Goal: Ask a question: Seek information or help from site administrators or community

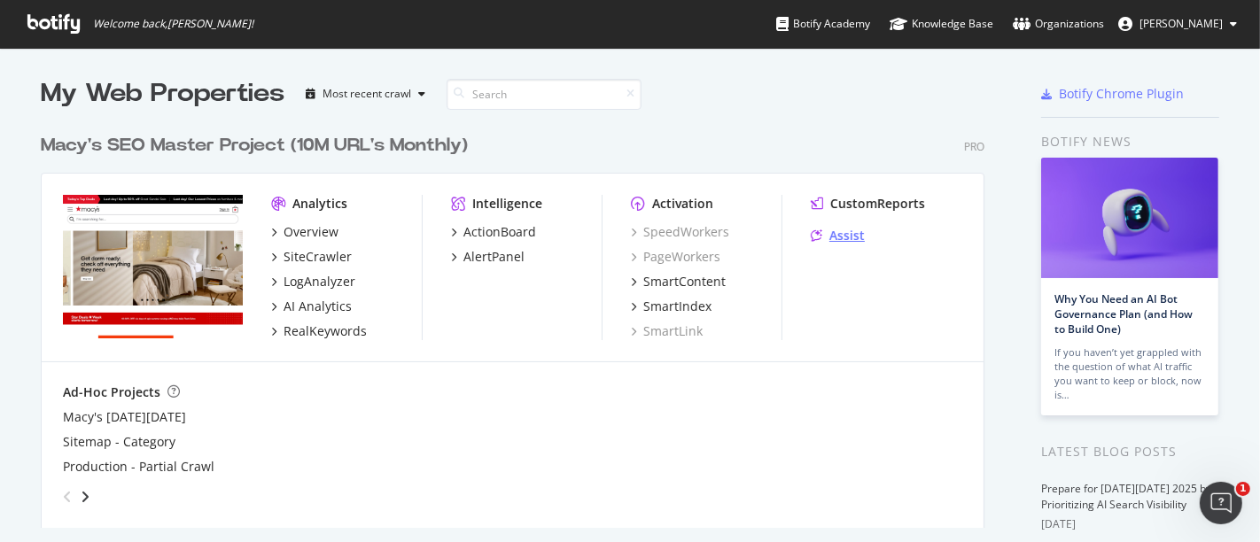
click at [840, 245] on div "Assist" at bounding box center [847, 236] width 35 height 18
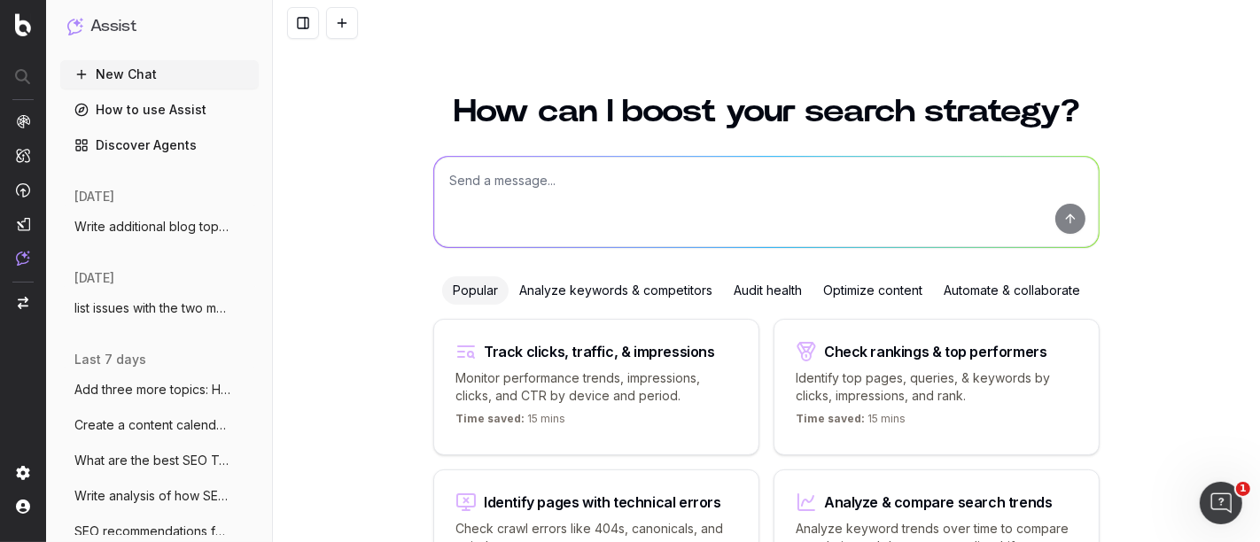
click at [498, 190] on textarea at bounding box center [766, 202] width 665 height 90
paste textarea "insights / news / competitor call outs / cool things"
click at [535, 182] on textarea "What is an SEO insights / news / competitor call outs / cool things" at bounding box center [766, 202] width 665 height 90
click at [838, 199] on textarea "What is an SEO insights / news / competitor call outs / cool things" at bounding box center [766, 202] width 665 height 90
type textarea "What is an SEO insights / news / competitor call outs / cool things"
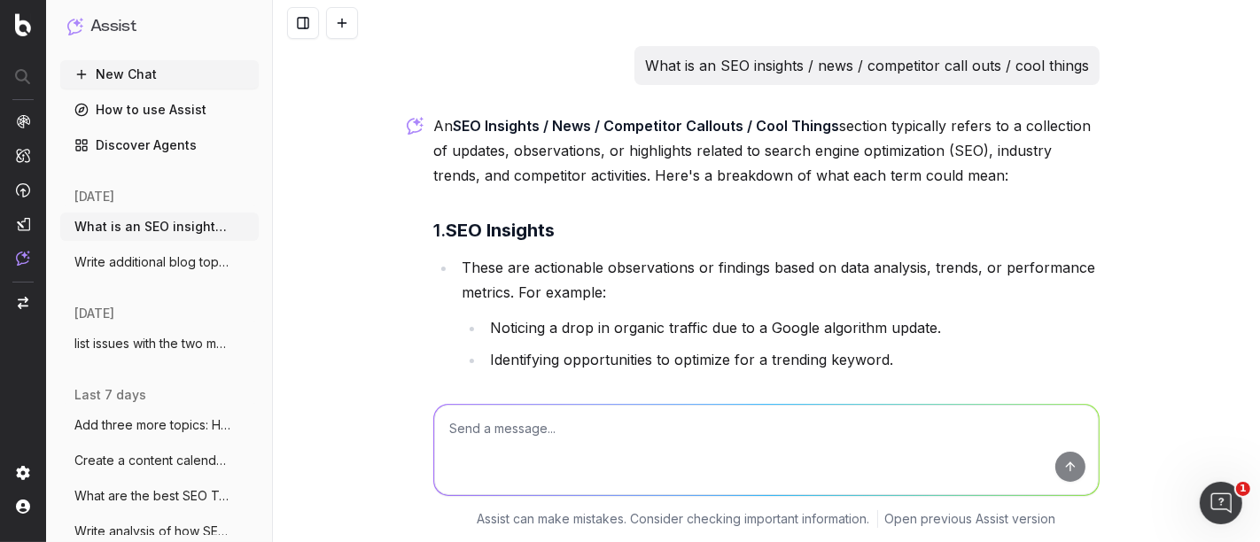
click at [855, 59] on p "What is an SEO insights / news / competitor call outs / cool things" at bounding box center [867, 65] width 444 height 25
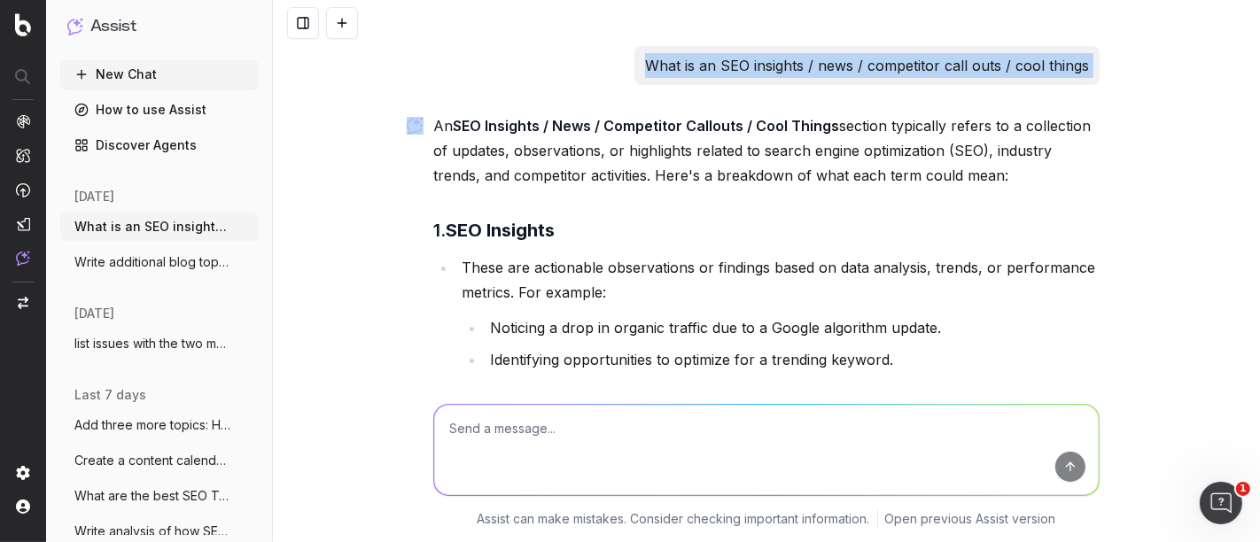
click at [855, 59] on p "What is an SEO insights / news / competitor call outs / cool things" at bounding box center [867, 65] width 444 height 25
copy p "What is an SEO insights / news / competitor call outs / cool things"
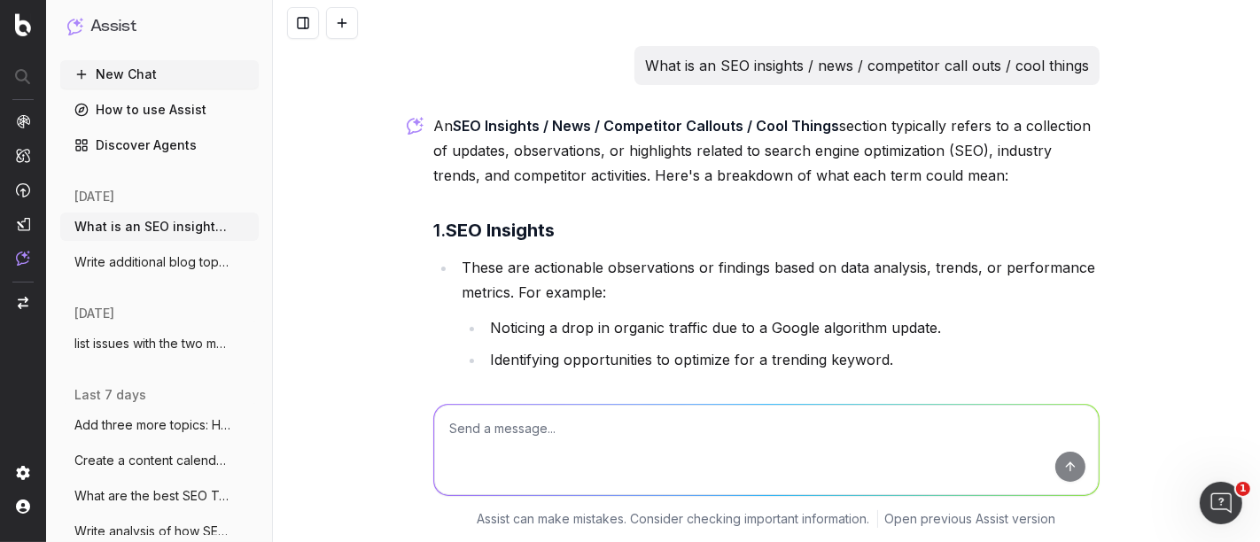
click at [551, 454] on textarea at bounding box center [766, 450] width 665 height 90
paste textarea "What is an SEO insights / news / competitor call outs / cool things"
click at [836, 433] on textarea "What is an SEO insights / news / competitor call outs / cool things" at bounding box center [766, 450] width 665 height 90
type textarea "What is an SEO insights / news / competitor call outs / cool things for blog co…"
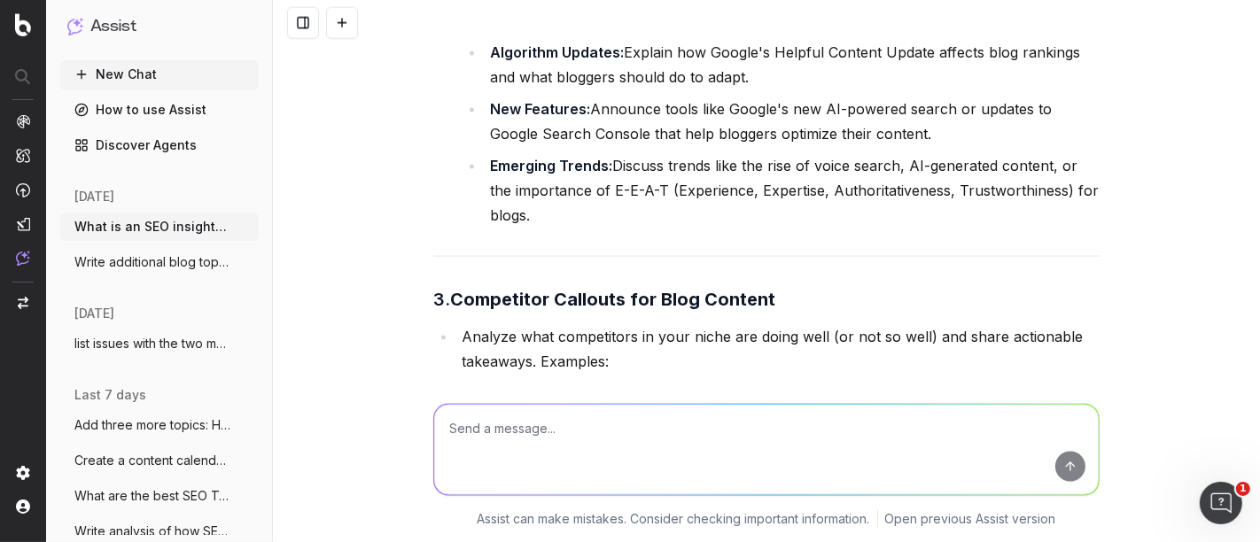
scroll to position [2134, 0]
click at [129, 355] on button "list issues with the two meta titles: A" at bounding box center [159, 344] width 199 height 28
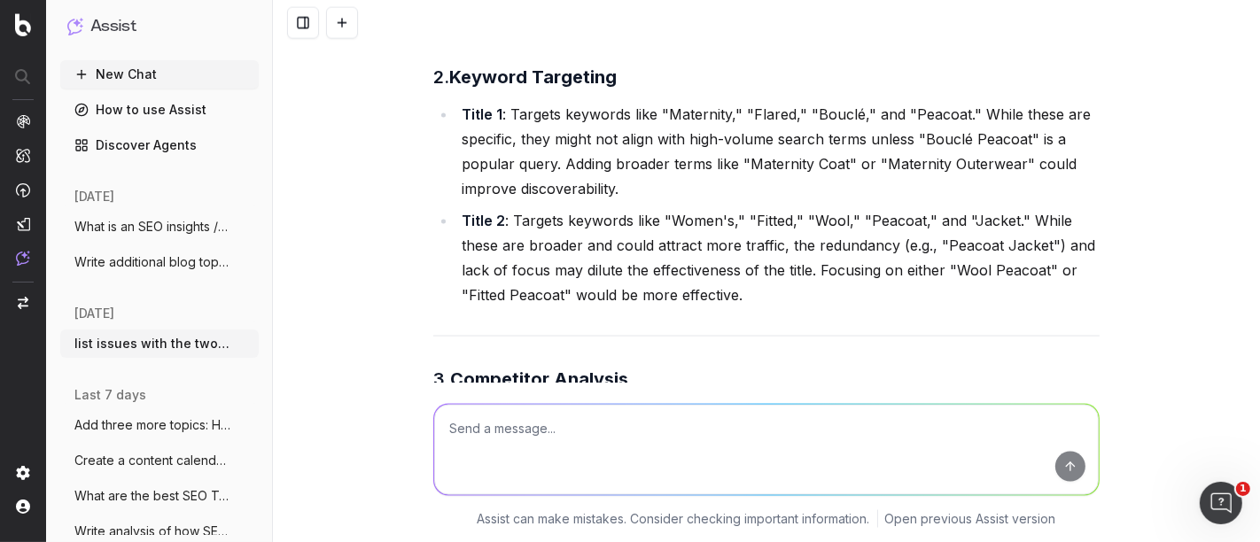
scroll to position [2105, 0]
click at [539, 423] on textarea at bounding box center [766, 450] width 665 height 90
type textarea "C"
paste textarea "Lorem Ipsu Dolors Ametcons Adipis Elits Doeiu Temporinci Utlaboreetdolo (MA Ali…"
type textarea "lore ipsu do sita, consecte adipisc: Elits Doei Tempor Incididu Utlabo Etdol Ma…"
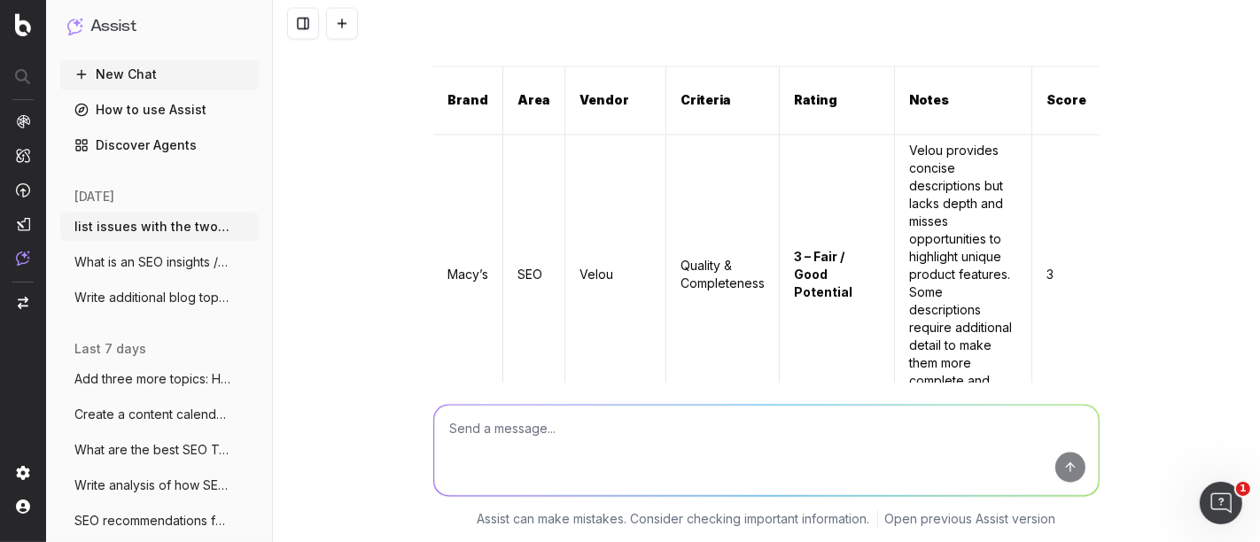
scroll to position [31249, 0]
click at [932, 215] on td "Velou provides concise descriptions but lacks depth and misses opportunities to…" at bounding box center [963, 275] width 137 height 281
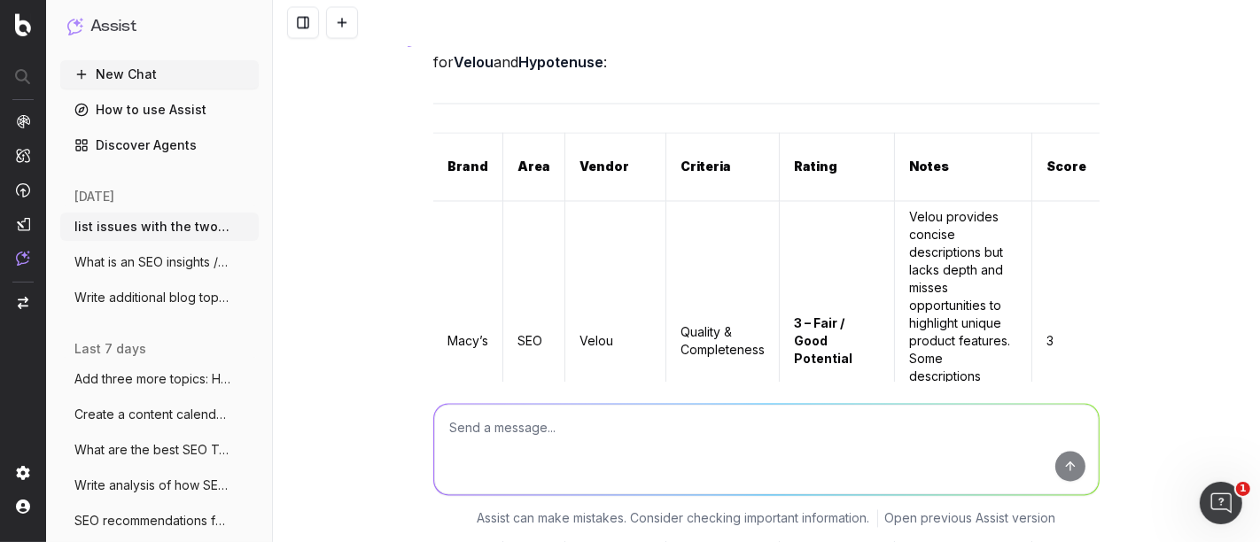
scroll to position [31183, 0]
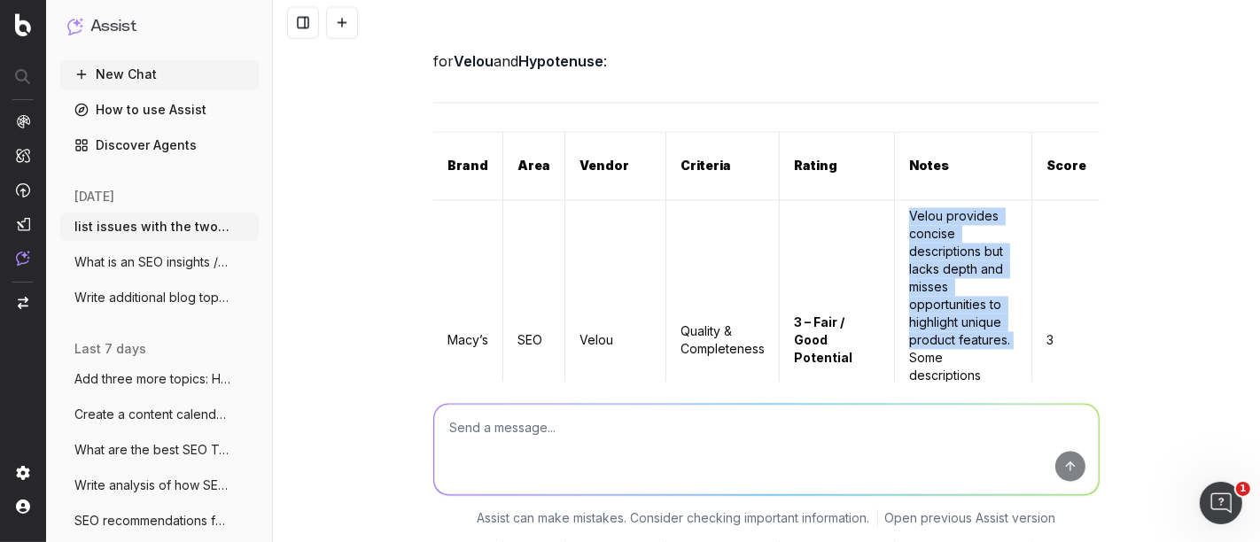
drag, startPoint x: 893, startPoint y: 106, endPoint x: 948, endPoint y: 249, distance: 153.2
click at [948, 249] on td "Velou provides concise descriptions but lacks depth and misses opportunities to…" at bounding box center [963, 341] width 137 height 281
copy td "Velou provides concise descriptions but lacks depth and misses opportunities to…"
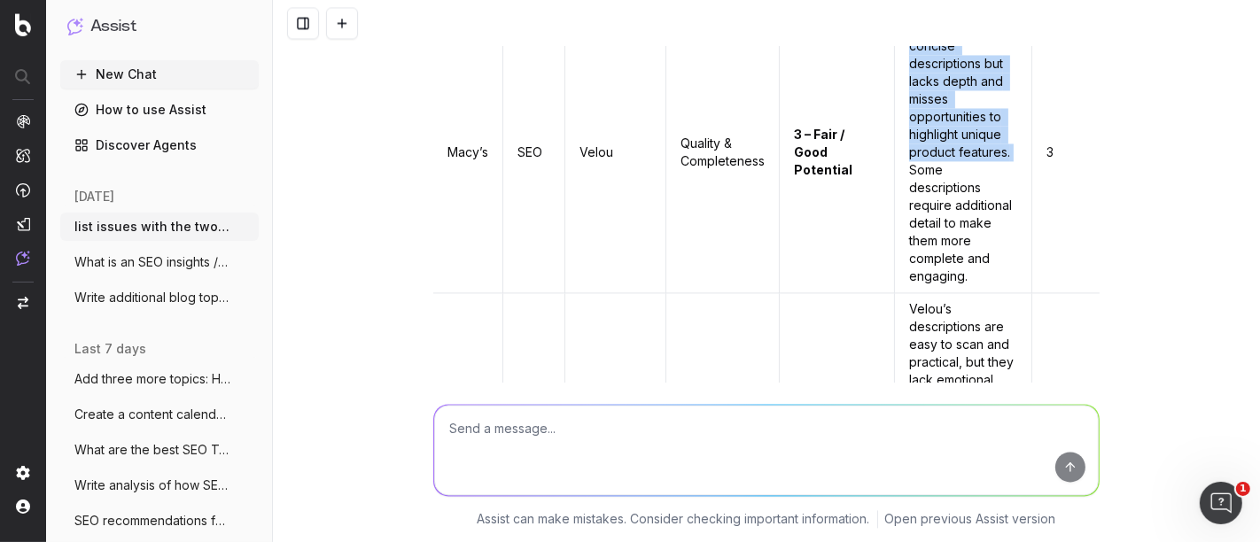
scroll to position [31377, 0]
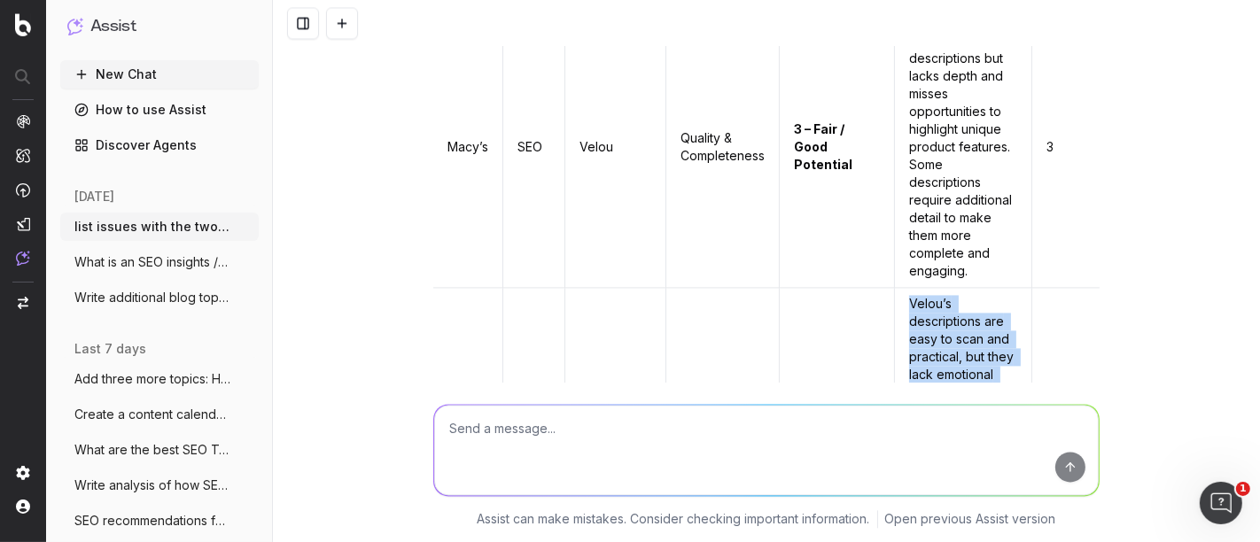
drag, startPoint x: 893, startPoint y: 192, endPoint x: 926, endPoint y: 370, distance: 180.5
click at [926, 370] on td "Velou’s descriptions are easy to scan and practical, but they lack emotional ap…" at bounding box center [963, 393] width 137 height 210
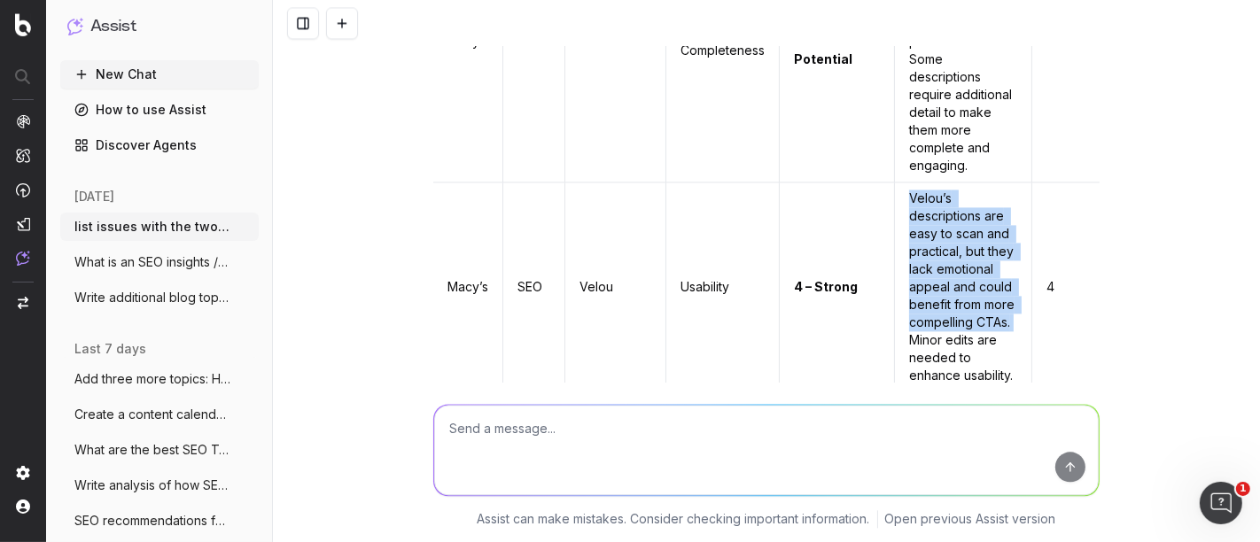
scroll to position [31483, 0]
drag, startPoint x: 940, startPoint y: 332, endPoint x: 898, endPoint y: 100, distance: 235.9
click at [898, 182] on td "Velou’s descriptions are easy to scan and practical, but they lack emotional ap…" at bounding box center [963, 287] width 137 height 210
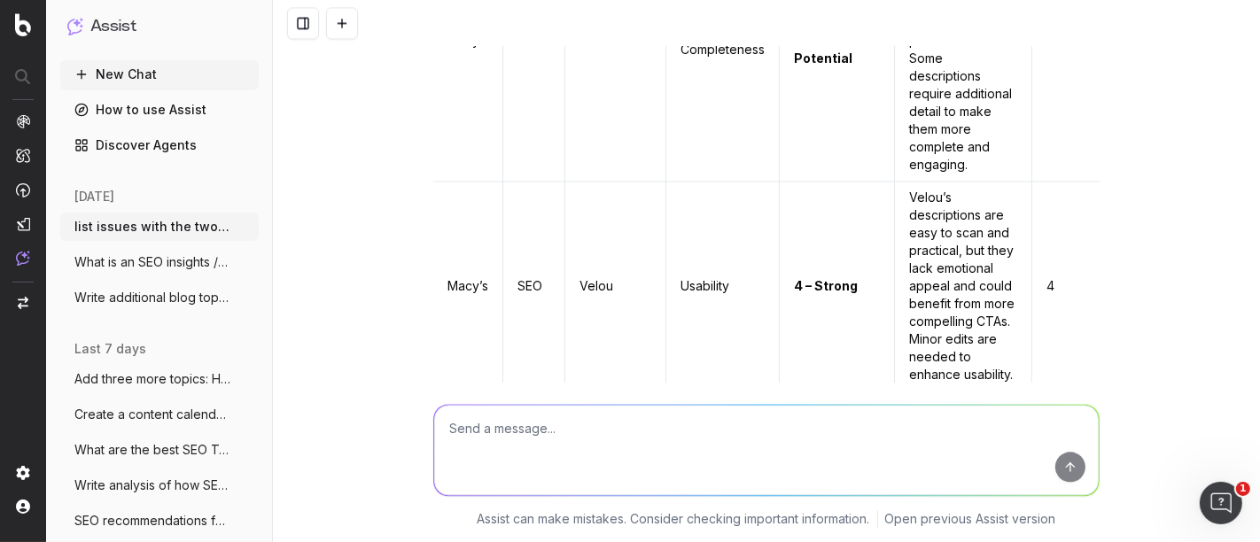
click at [895, 182] on td "Velou’s descriptions are easy to scan and practical, but they lack emotional ap…" at bounding box center [963, 287] width 137 height 210
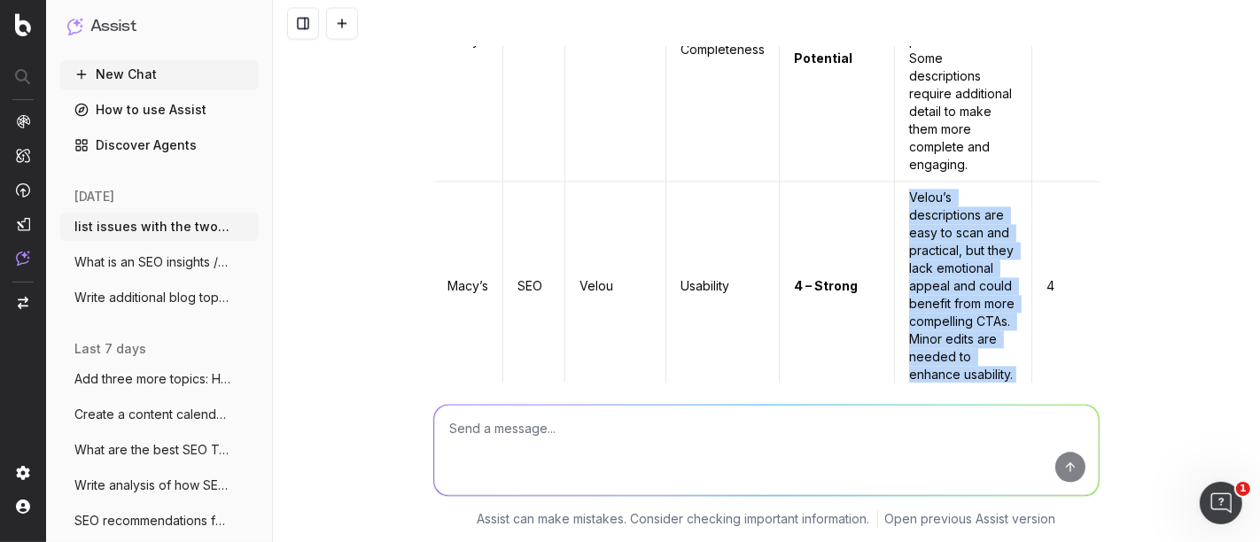
drag, startPoint x: 891, startPoint y: 84, endPoint x: 1009, endPoint y: 285, distance: 232.4
click at [1009, 285] on tr "Macy’s SEO Velou Usability 4 – Strong Velou’s descriptions are easy to scan and…" at bounding box center [881, 287] width 897 height 210
copy td "Velou’s descriptions are easy to scan and practical, but they lack emotional ap…"
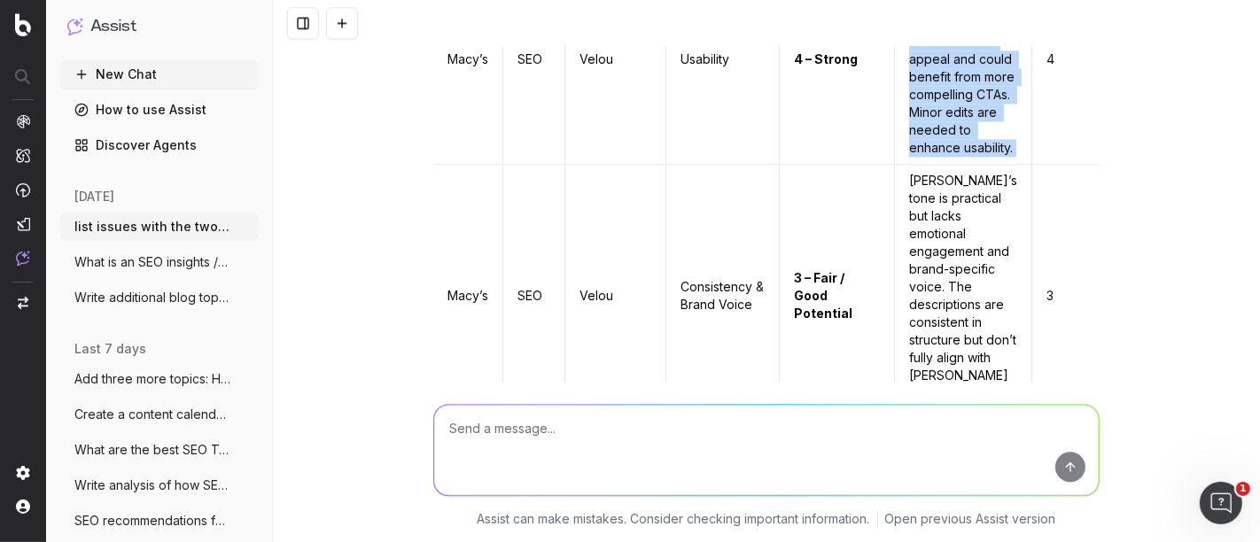
scroll to position [31712, 0]
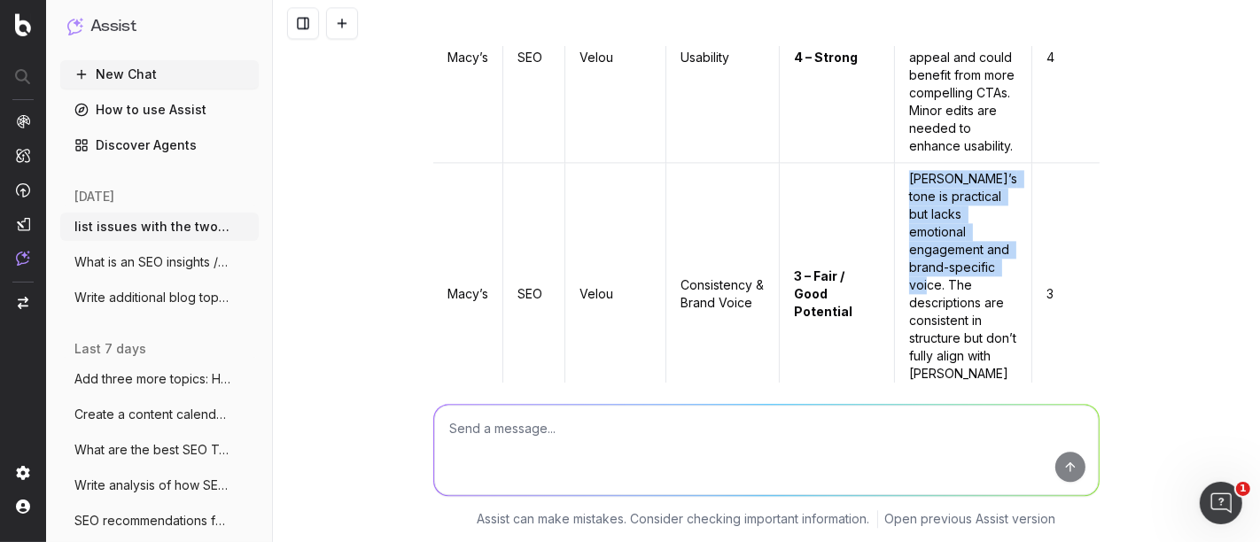
drag, startPoint x: 891, startPoint y: 137, endPoint x: 959, endPoint y: 238, distance: 121.2
click at [959, 238] on td "[PERSON_NAME]’s tone is practical but lacks emotional engagement and brand-spec…" at bounding box center [963, 294] width 137 height 263
click at [956, 240] on td "[PERSON_NAME]’s tone is practical but lacks emotional engagement and brand-spec…" at bounding box center [963, 294] width 137 height 263
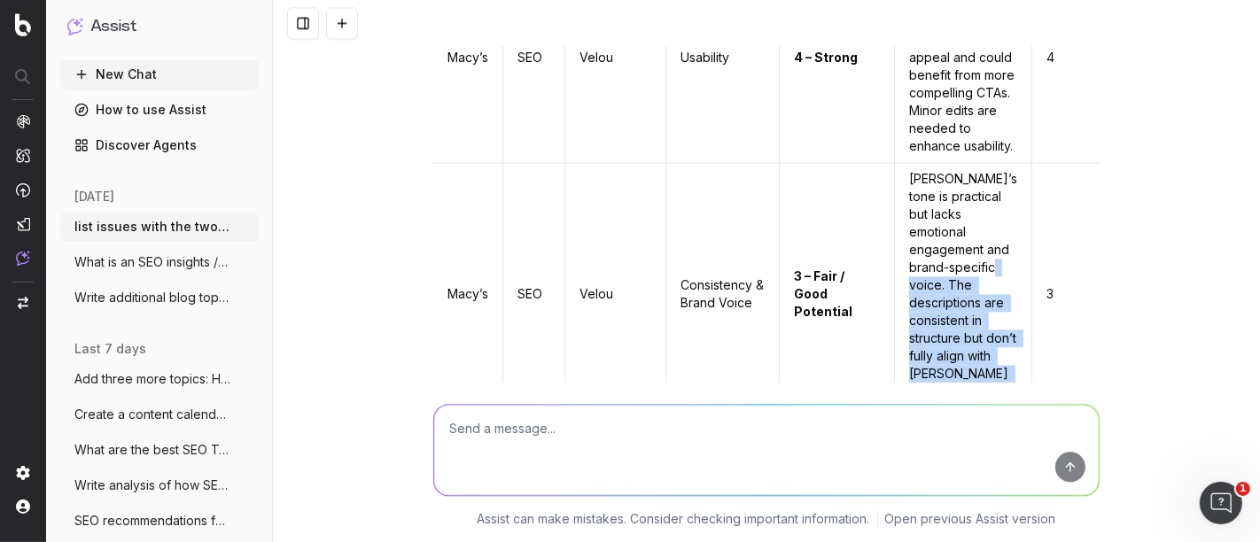
drag, startPoint x: 889, startPoint y: 246, endPoint x: 951, endPoint y: 366, distance: 135.6
click at [951, 366] on td "[PERSON_NAME]’s tone is practical but lacks emotional engagement and brand-spec…" at bounding box center [963, 294] width 137 height 263
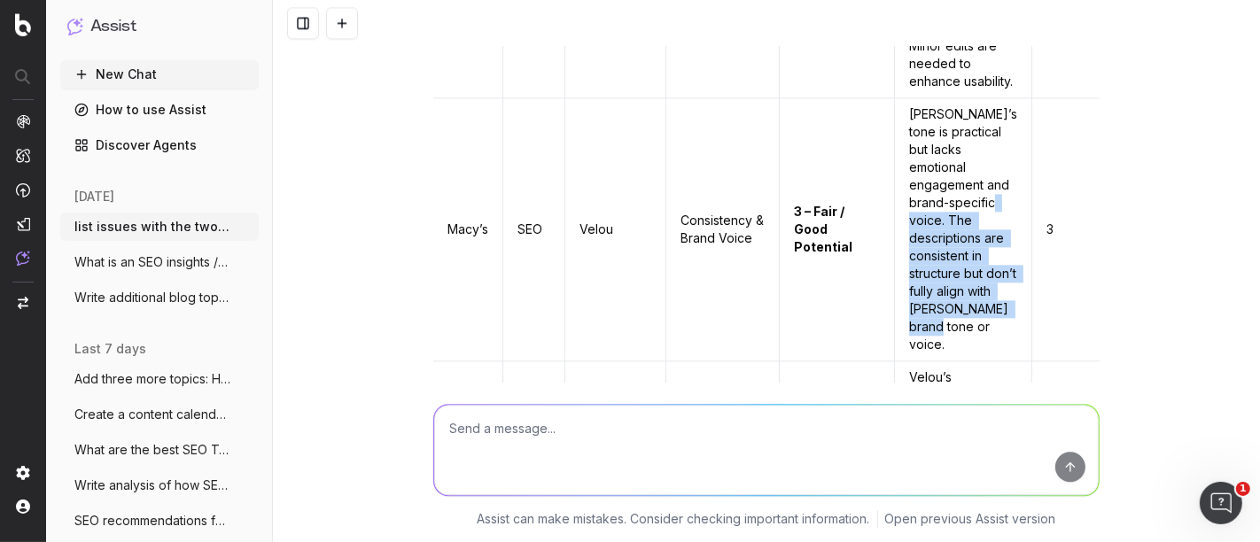
copy td "The descriptions are consistent in structure but don’t fully align with Macy’s …"
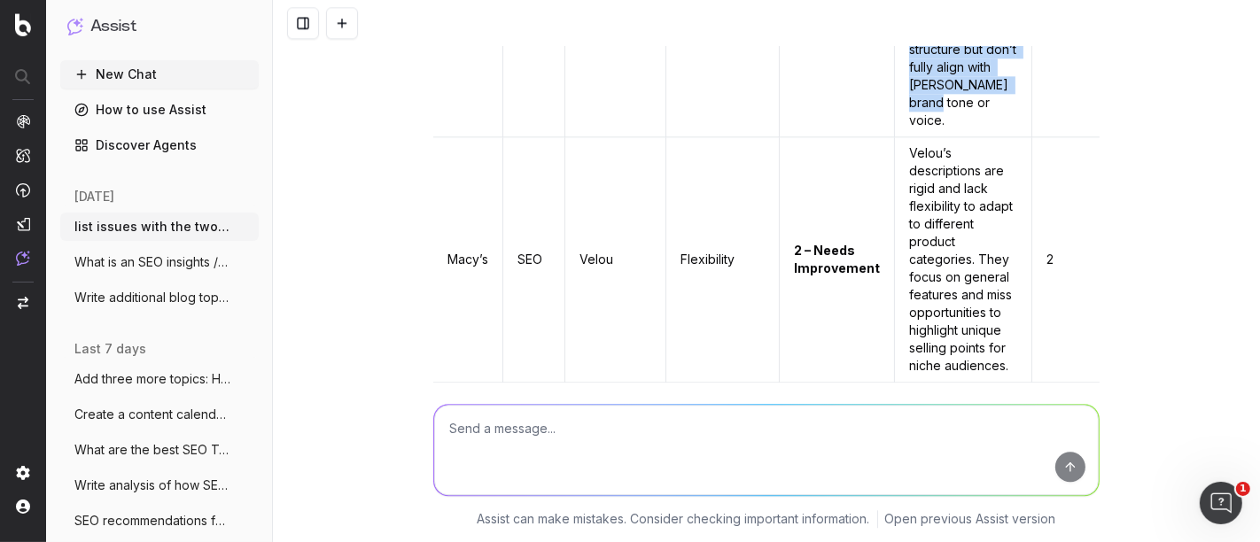
scroll to position [32002, 0]
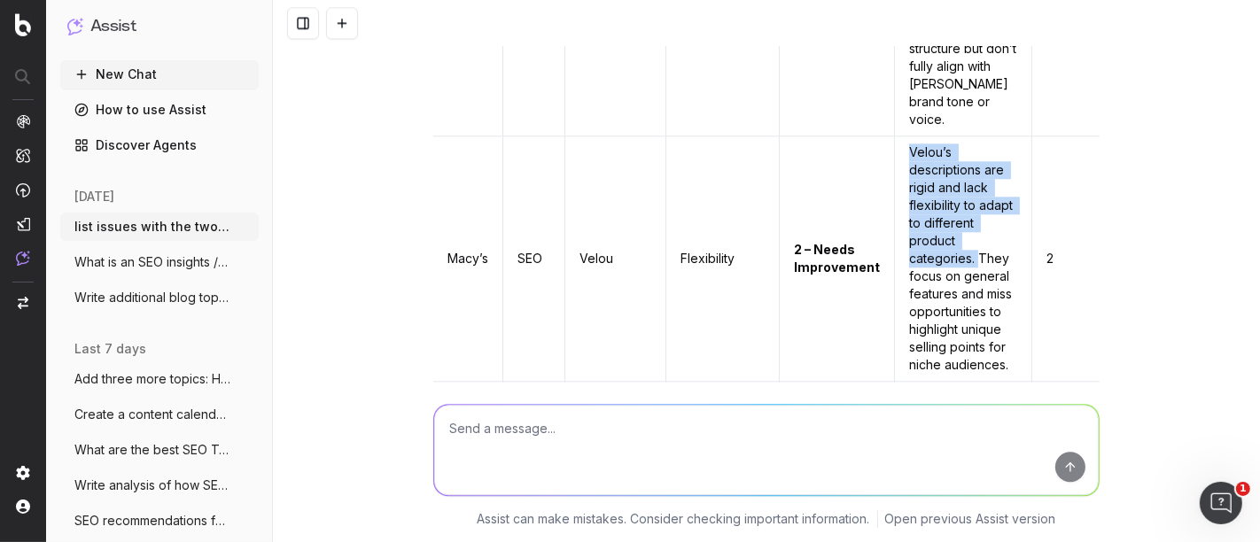
drag, startPoint x: 959, startPoint y: 238, endPoint x: 884, endPoint y: 109, distance: 149.7
click at [895, 137] on td "Velou’s descriptions are rigid and lack flexibility to adapt to different produ…" at bounding box center [963, 260] width 137 height 246
copy td "Velou’s descriptions are rigid and lack flexibility to adapt to different produ…"
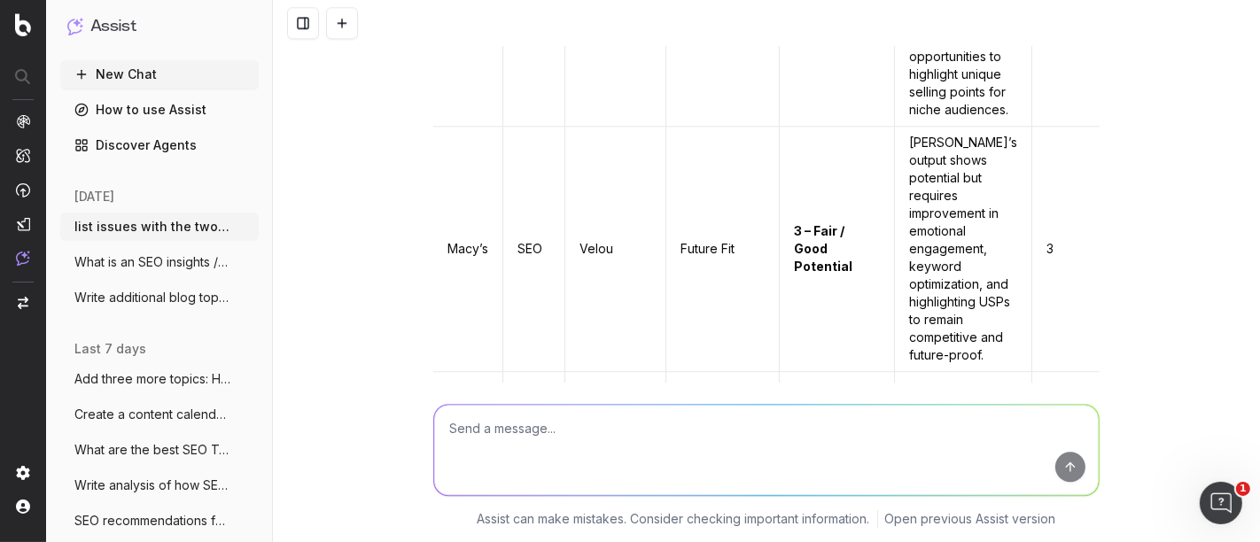
scroll to position [32258, 0]
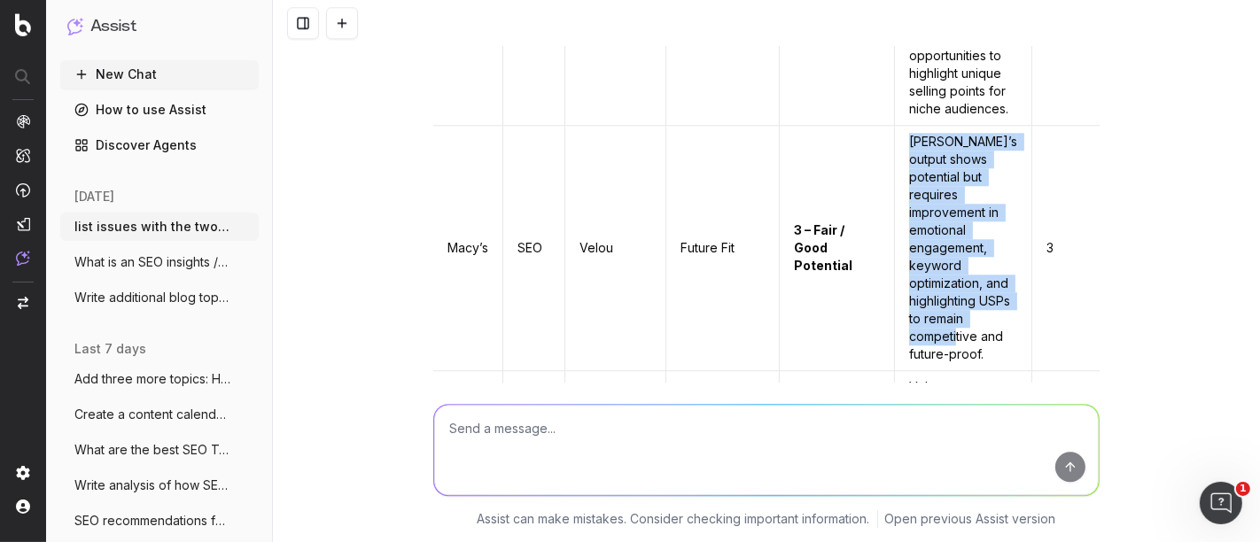
drag, startPoint x: 893, startPoint y: 153, endPoint x: 985, endPoint y: 327, distance: 196.3
click at [985, 327] on td "[PERSON_NAME]’s output shows potential but requires improvement in emotional en…" at bounding box center [963, 249] width 137 height 246
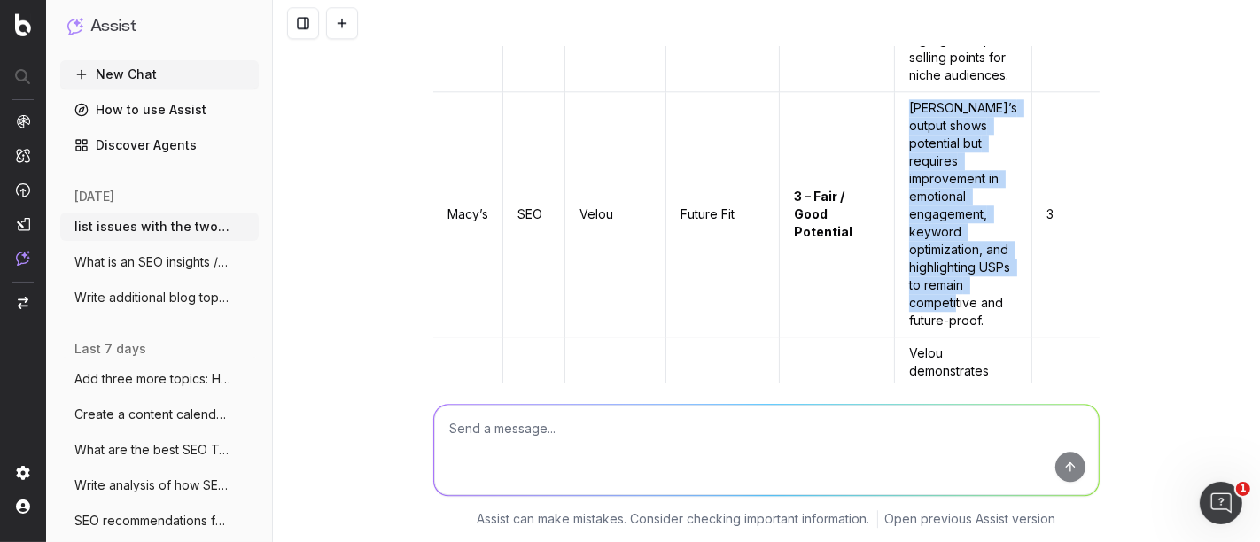
scroll to position [32287, 0]
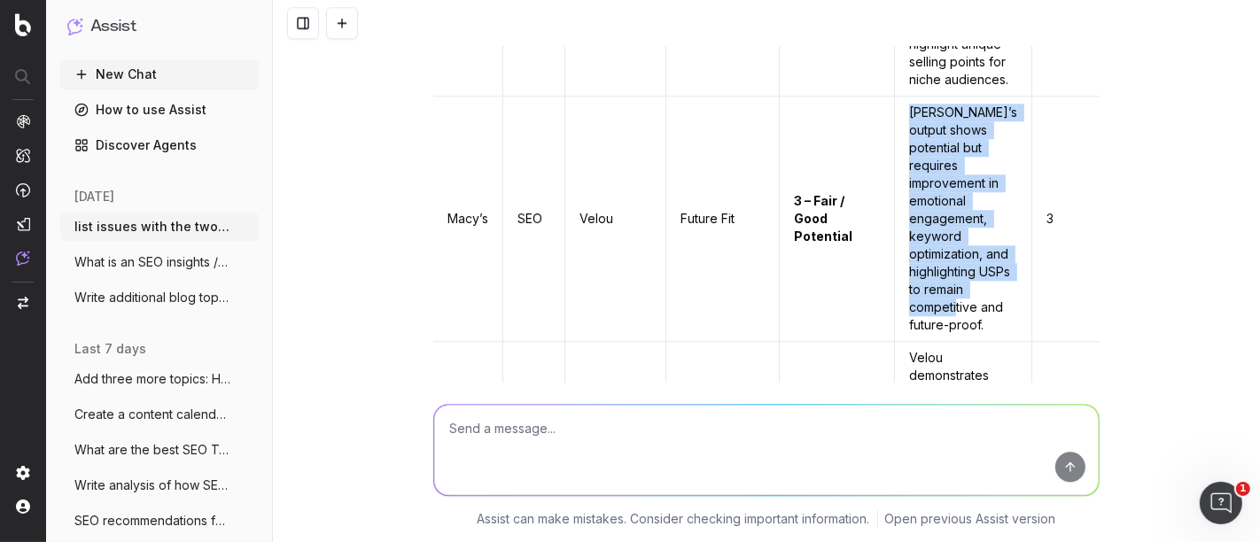
click at [962, 300] on td "[PERSON_NAME]’s output shows potential but requires improvement in emotional en…" at bounding box center [963, 220] width 137 height 246
drag, startPoint x: 965, startPoint y: 322, endPoint x: 888, endPoint y: 128, distance: 208.9
click at [895, 128] on td "[PERSON_NAME]’s output shows potential but requires improvement in emotional en…" at bounding box center [963, 220] width 137 height 246
copy td "[PERSON_NAME]’s output shows potential but requires improvement in emotional en…"
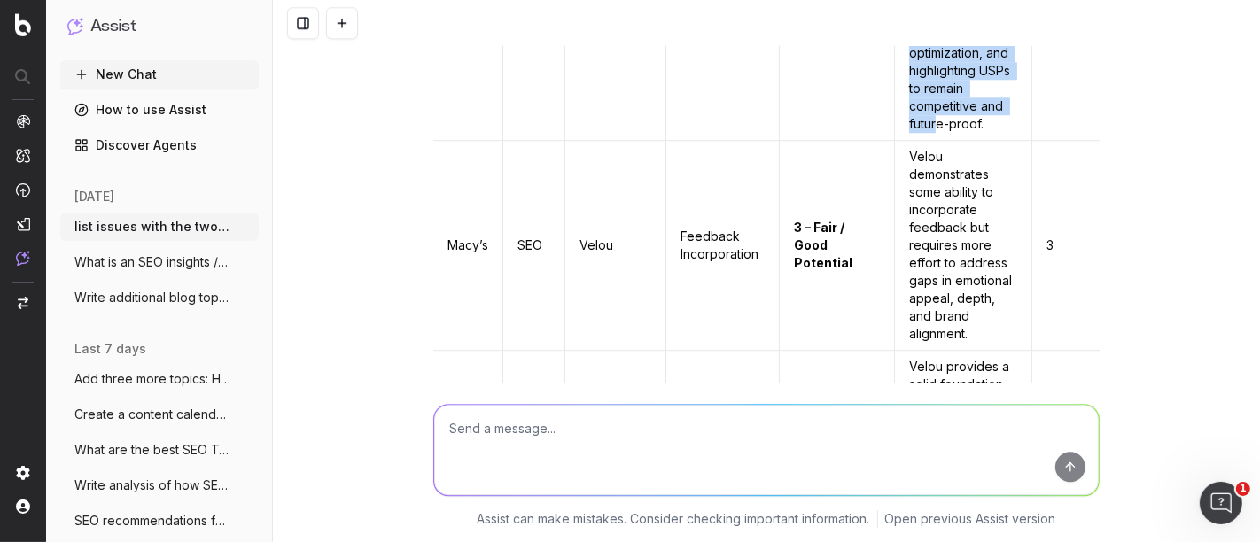
scroll to position [32490, 0]
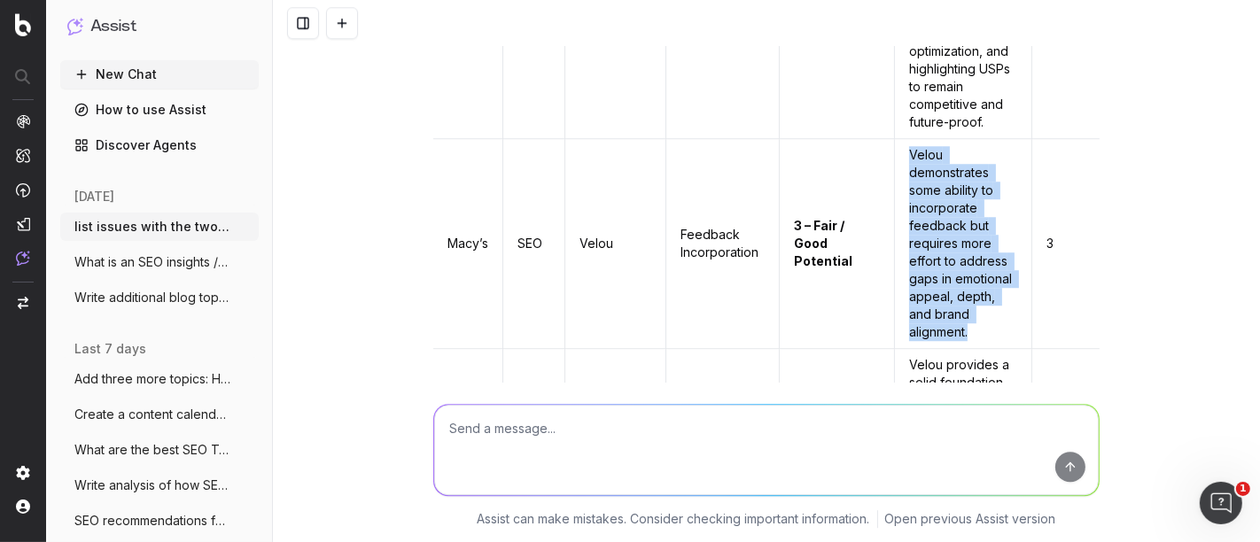
drag, startPoint x: 960, startPoint y: 344, endPoint x: 893, endPoint y: 152, distance: 203.8
click at [895, 152] on td "Velou demonstrates some ability to incorporate feedback but requires more effor…" at bounding box center [963, 244] width 137 height 210
copy td "Velou demonstrates some ability to incorporate feedback but requires more effor…"
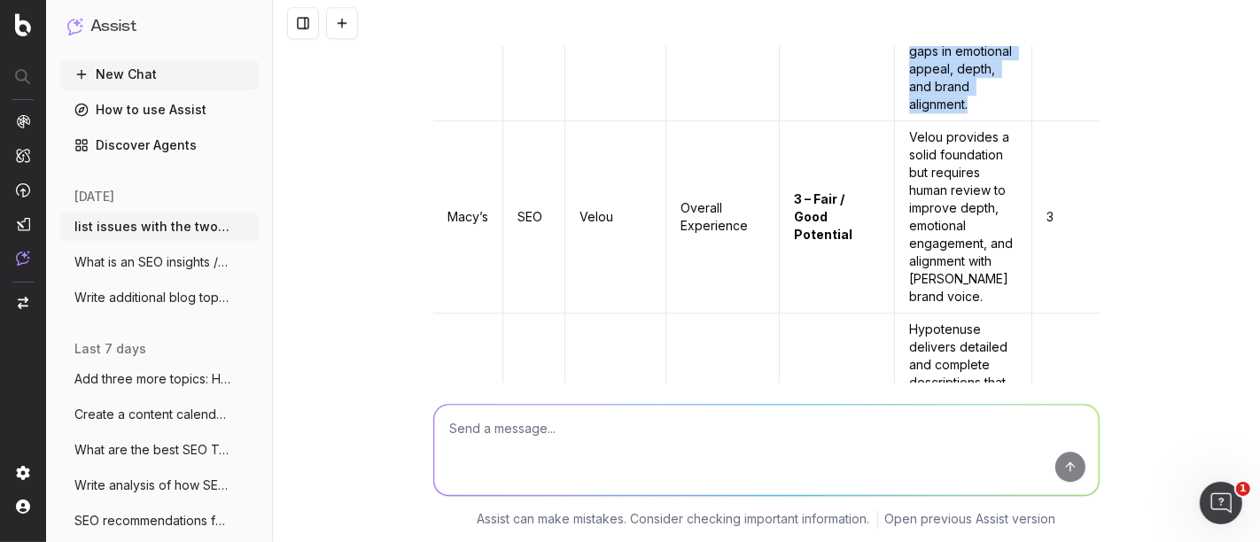
scroll to position [32744, 0]
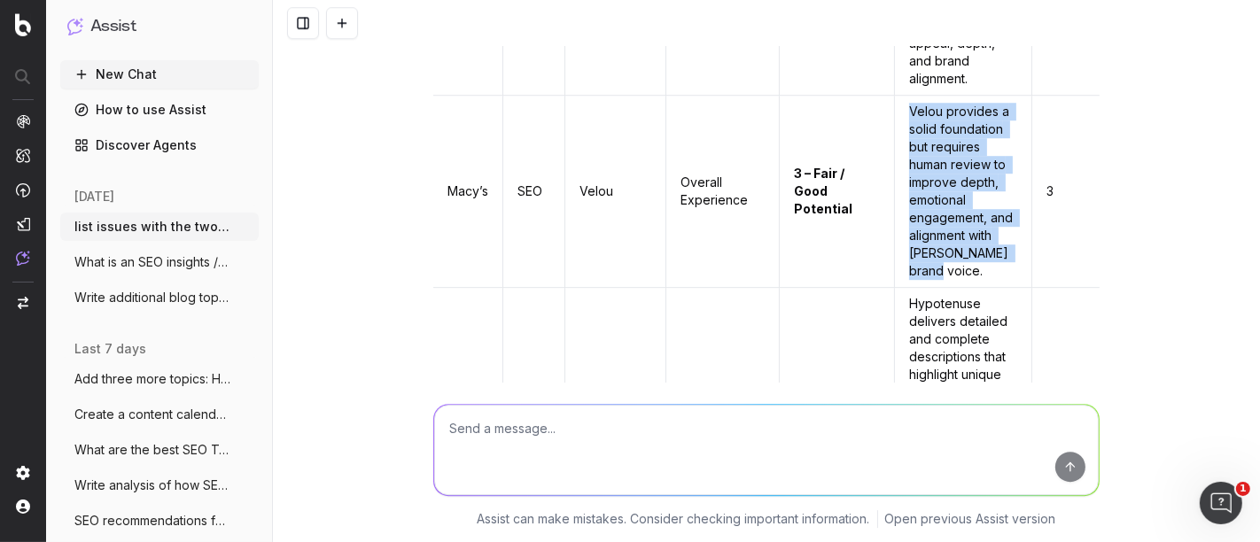
drag, startPoint x: 962, startPoint y: 301, endPoint x: 887, endPoint y: 126, distance: 190.6
click at [895, 126] on td "Velou provides a solid foundation but requires human review to improve depth, e…" at bounding box center [963, 192] width 137 height 192
copy td "Velou provides a solid foundation but requires human review to improve depth, e…"
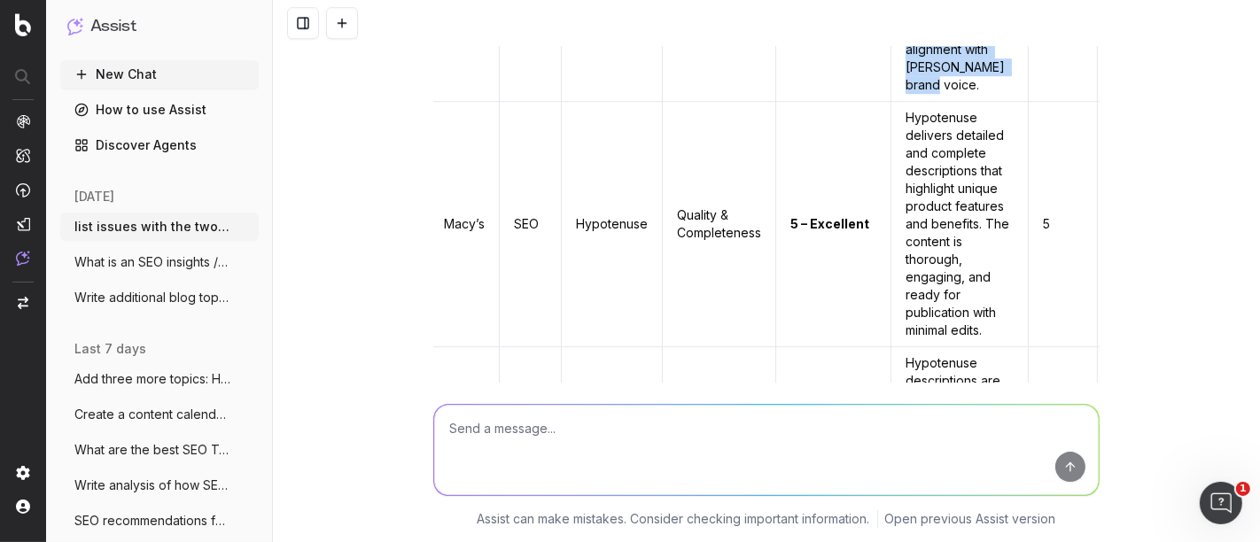
scroll to position [32984, 0]
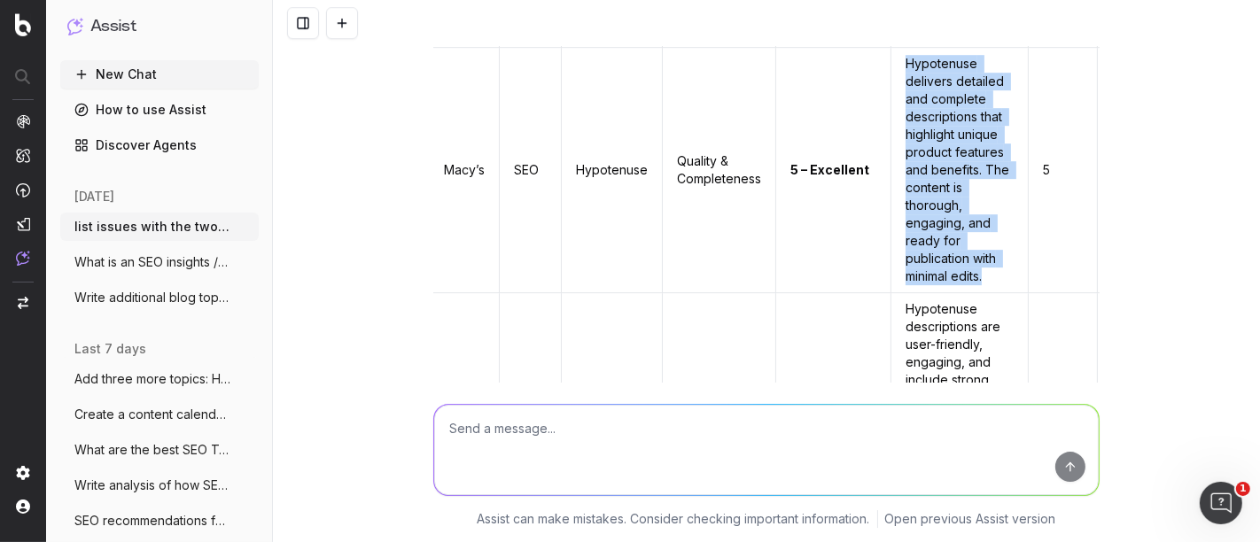
drag, startPoint x: 975, startPoint y: 346, endPoint x: 887, endPoint y: 95, distance: 265.8
click at [892, 95] on td "Hypotenuse delivers detailed and complete descriptions that highlight unique pr…" at bounding box center [960, 171] width 137 height 246
copy td "Hypotenuse delivers detailed and complete descriptions that highlight unique pr…"
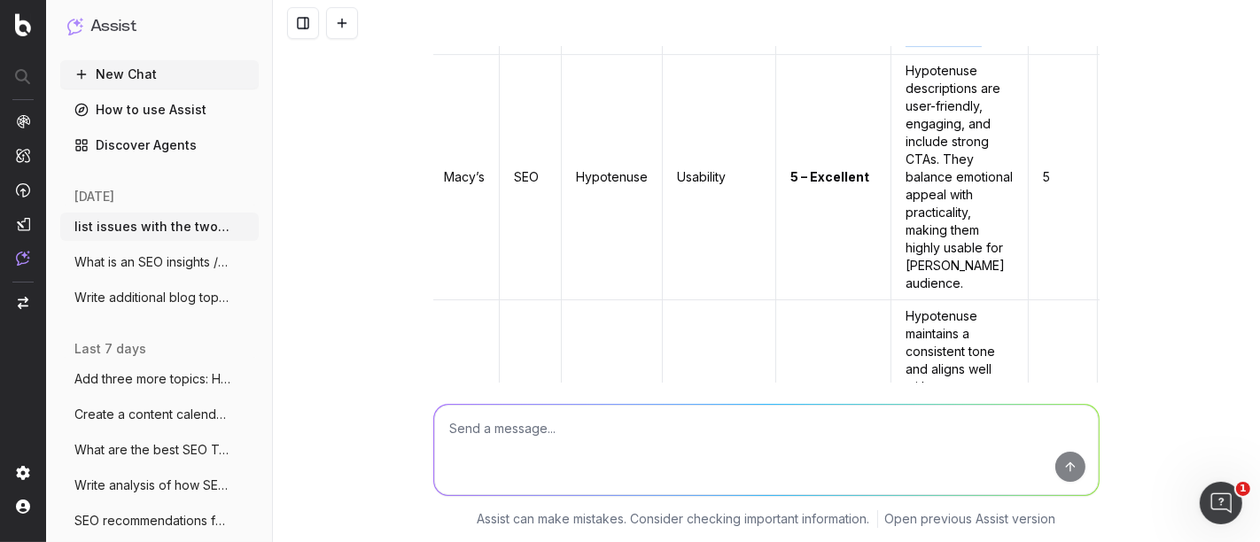
scroll to position [33223, 0]
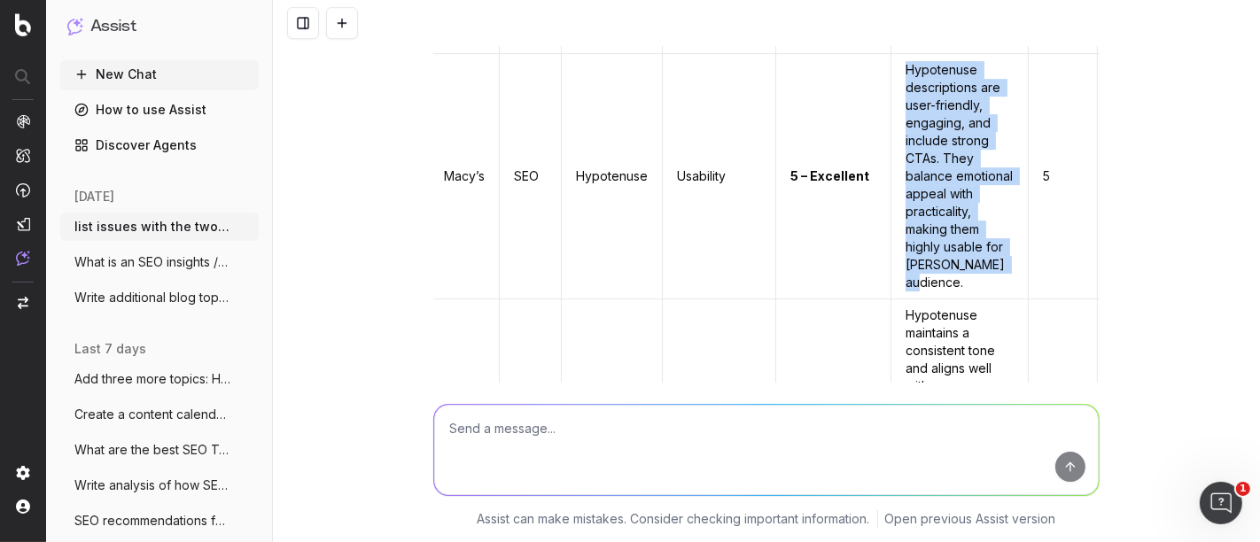
drag, startPoint x: 888, startPoint y: 134, endPoint x: 962, endPoint y: 373, distance: 250.4
click at [962, 300] on td "Hypotenuse descriptions are user-friendly, engaging, and include strong CTAs. T…" at bounding box center [960, 177] width 137 height 246
copy td "Hypotenuse descriptions are user-friendly, engaging, and include strong CTAs. T…"
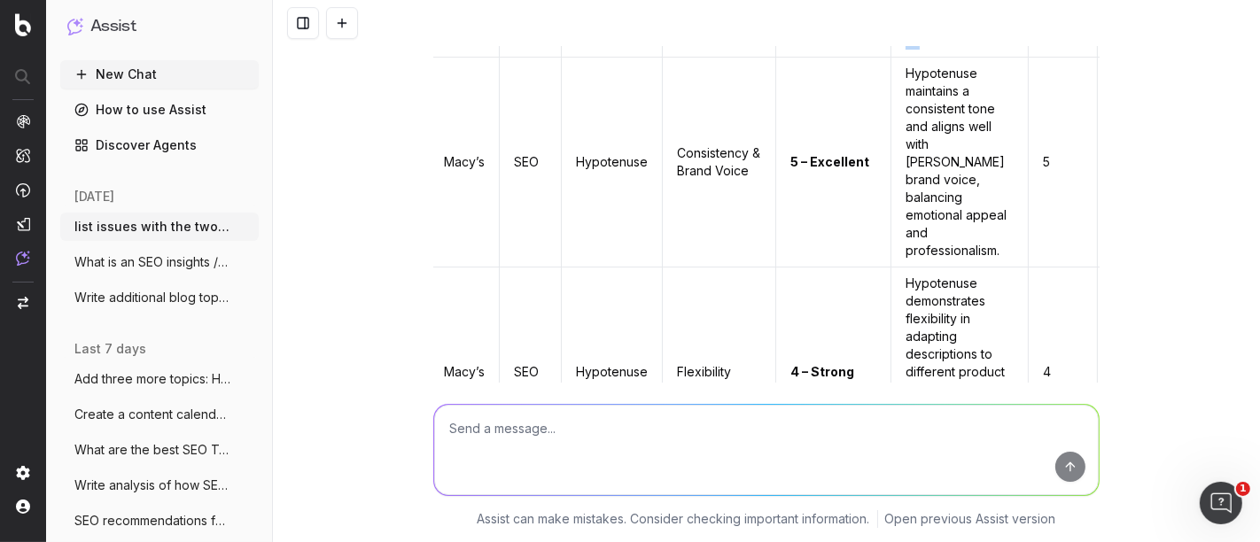
scroll to position [33470, 0]
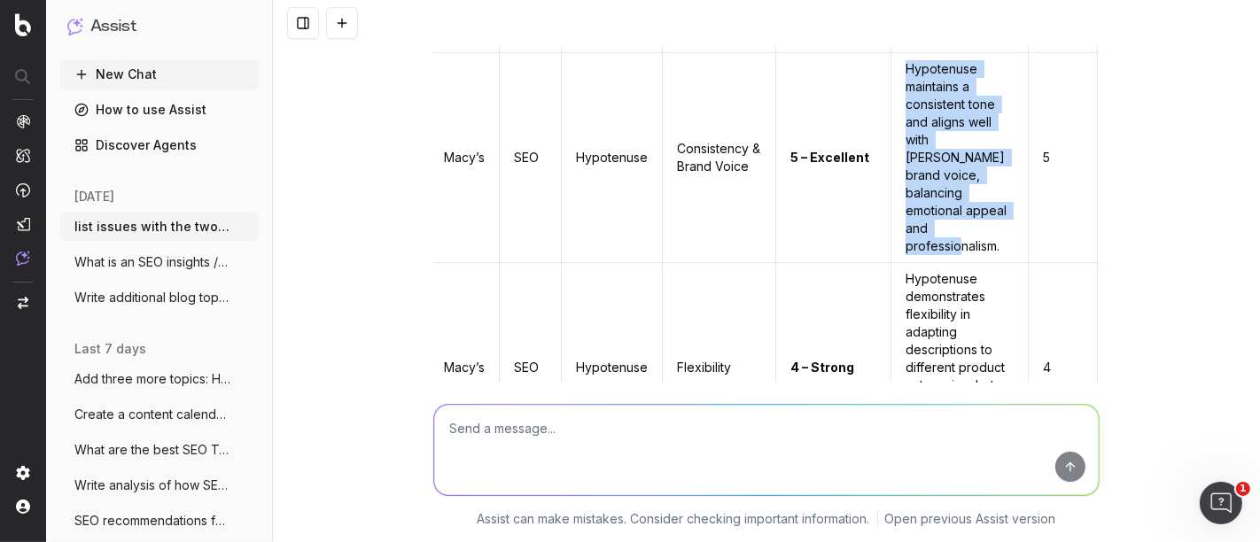
drag, startPoint x: 987, startPoint y: 311, endPoint x: 884, endPoint y: 152, distance: 189.1
click at [892, 152] on td "Hypotenuse maintains a consistent tone and aligns well with [PERSON_NAME] brand…" at bounding box center [960, 158] width 137 height 210
click at [910, 186] on td "Hypotenuse maintains a consistent tone and aligns well with [PERSON_NAME] brand…" at bounding box center [960, 158] width 137 height 210
drag, startPoint x: 955, startPoint y: 240, endPoint x: 881, endPoint y: 151, distance: 115.9
click at [892, 151] on td "Hypotenuse maintains a consistent tone and aligns well with [PERSON_NAME] brand…" at bounding box center [960, 158] width 137 height 210
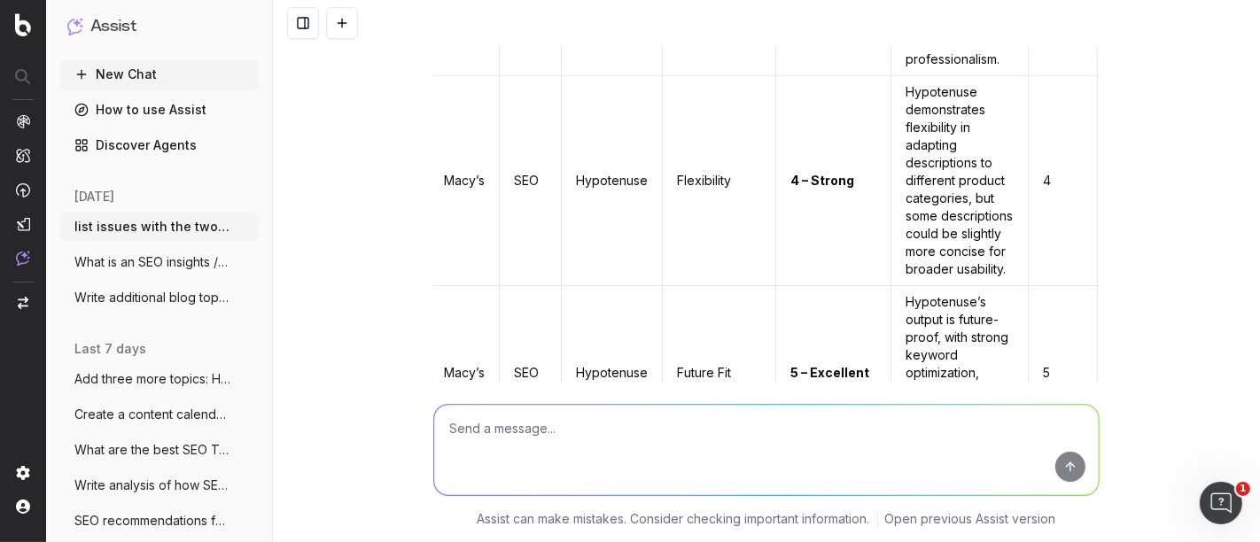
scroll to position [33662, 0]
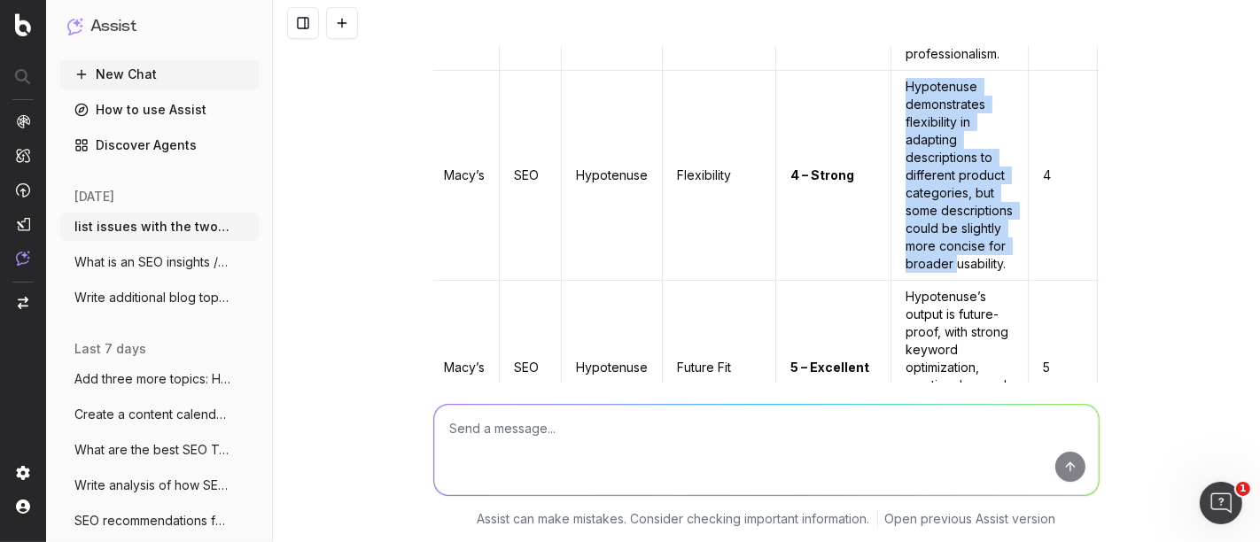
drag, startPoint x: 890, startPoint y: 148, endPoint x: 964, endPoint y: 373, distance: 237.1
click at [964, 281] on td "Hypotenuse demonstrates flexibility in adapting descriptions to different produ…" at bounding box center [960, 176] width 137 height 210
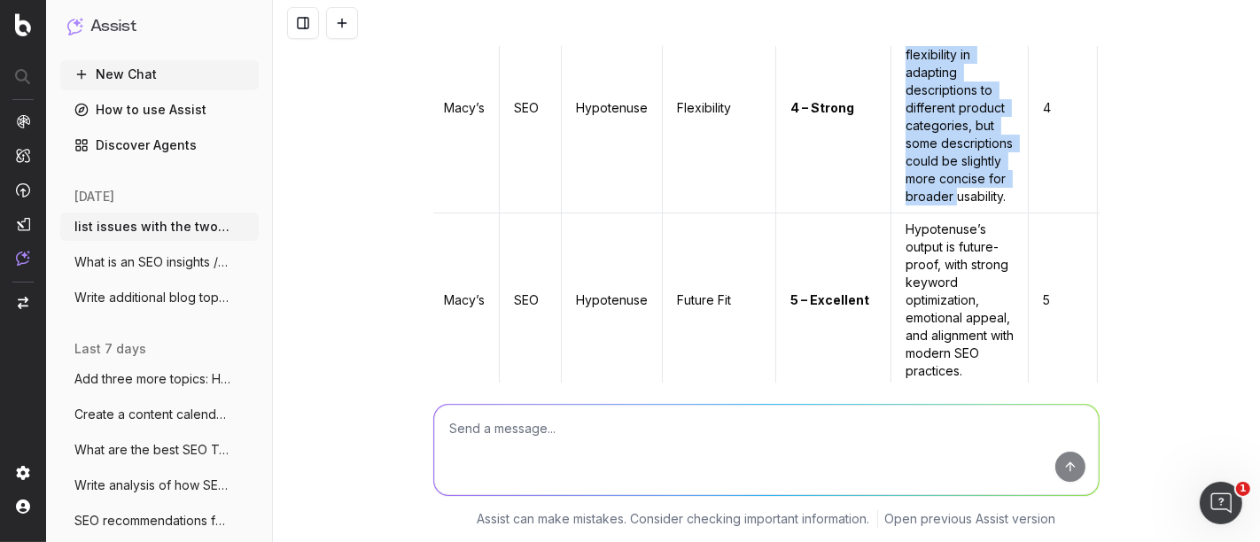
scroll to position [33729, 0]
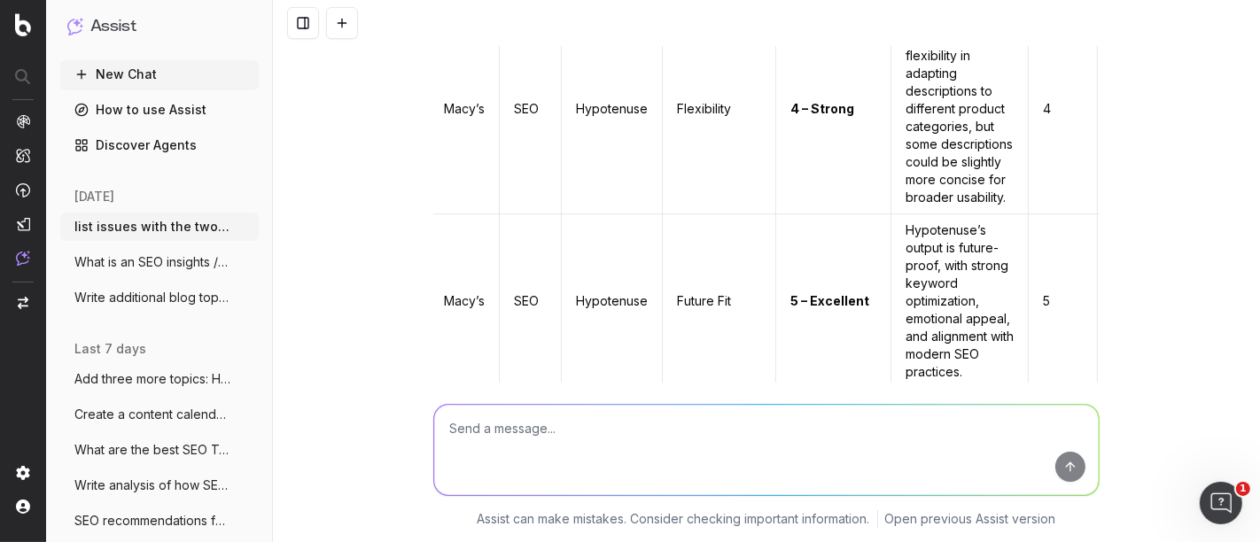
click at [949, 215] on td "Hypotenuse demonstrates flexibility in adapting descriptions to different produ…" at bounding box center [960, 109] width 137 height 210
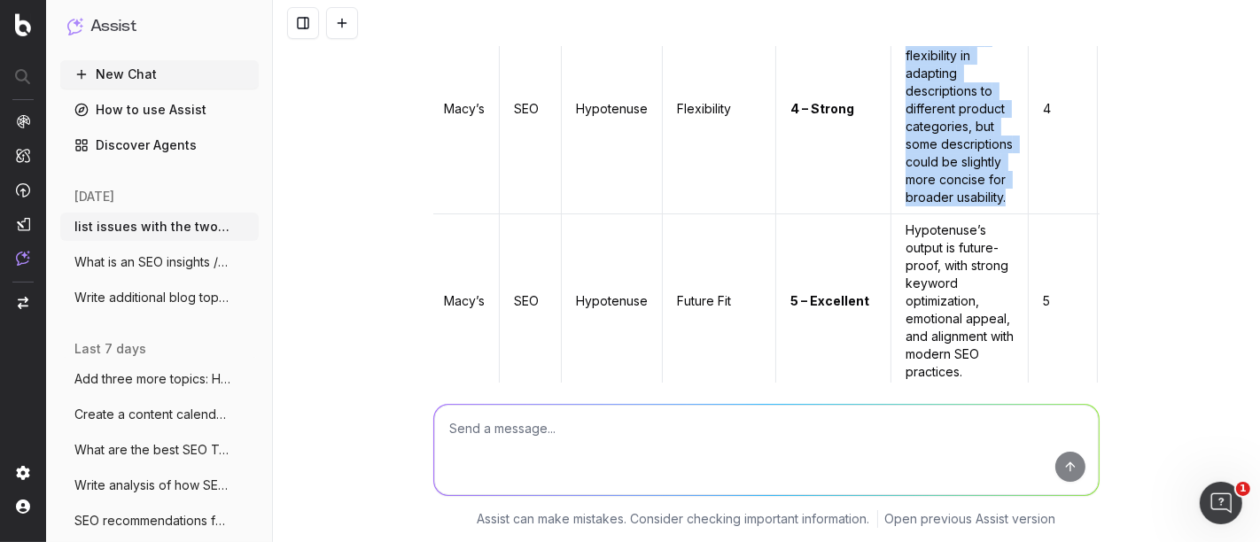
drag, startPoint x: 949, startPoint y: 326, endPoint x: 881, endPoint y: 83, distance: 252.3
click at [892, 83] on td "Hypotenuse demonstrates flexibility in adapting descriptions to different produ…" at bounding box center [960, 109] width 137 height 210
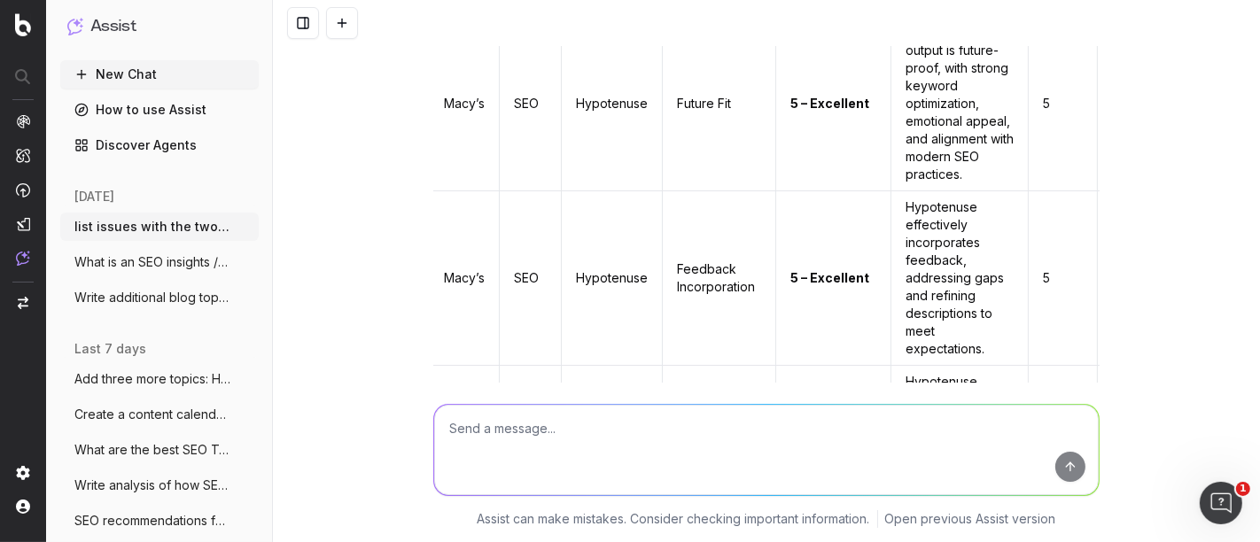
scroll to position [33984, 0]
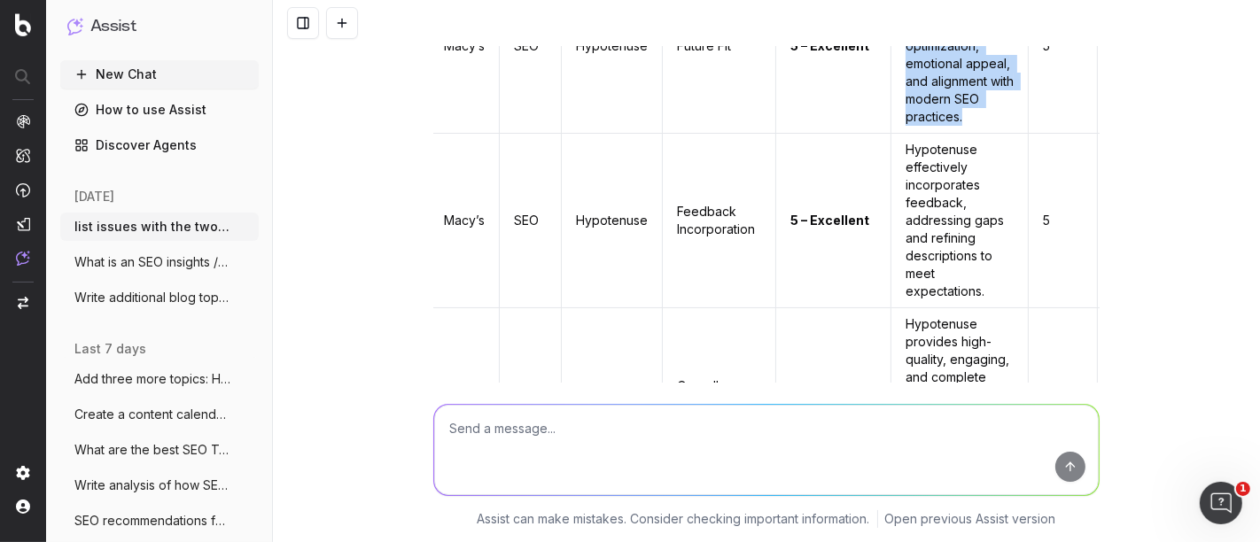
drag, startPoint x: 948, startPoint y: 266, endPoint x: 886, endPoint y: 113, distance: 165.4
click at [892, 113] on td "Hypotenuse’s output is future-proof, with strong keyword optimization, emotiona…" at bounding box center [960, 46] width 137 height 175
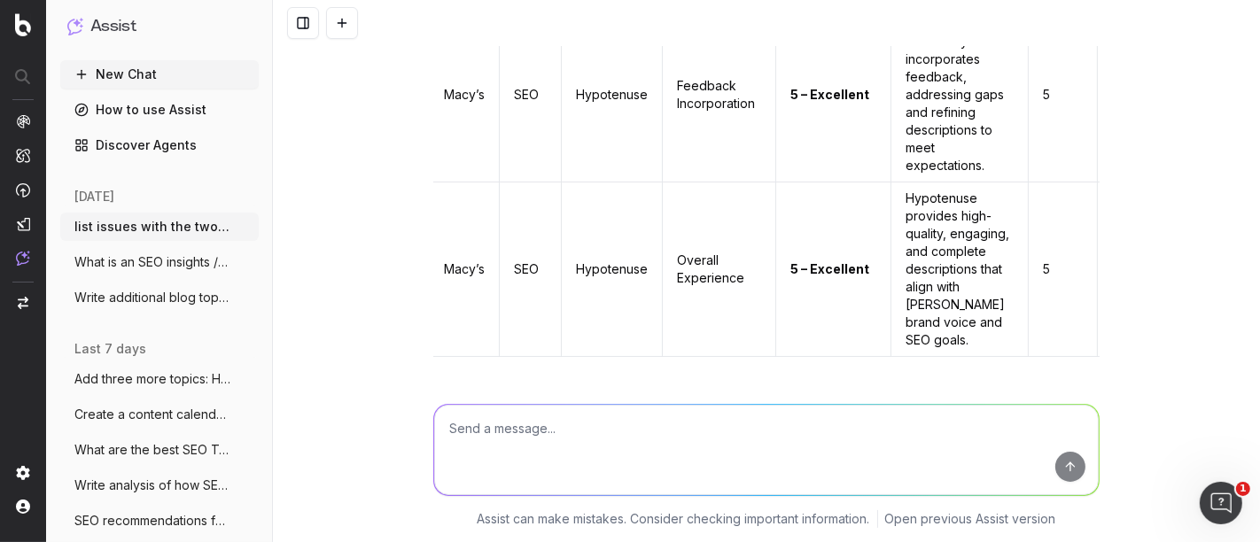
scroll to position [34111, 0]
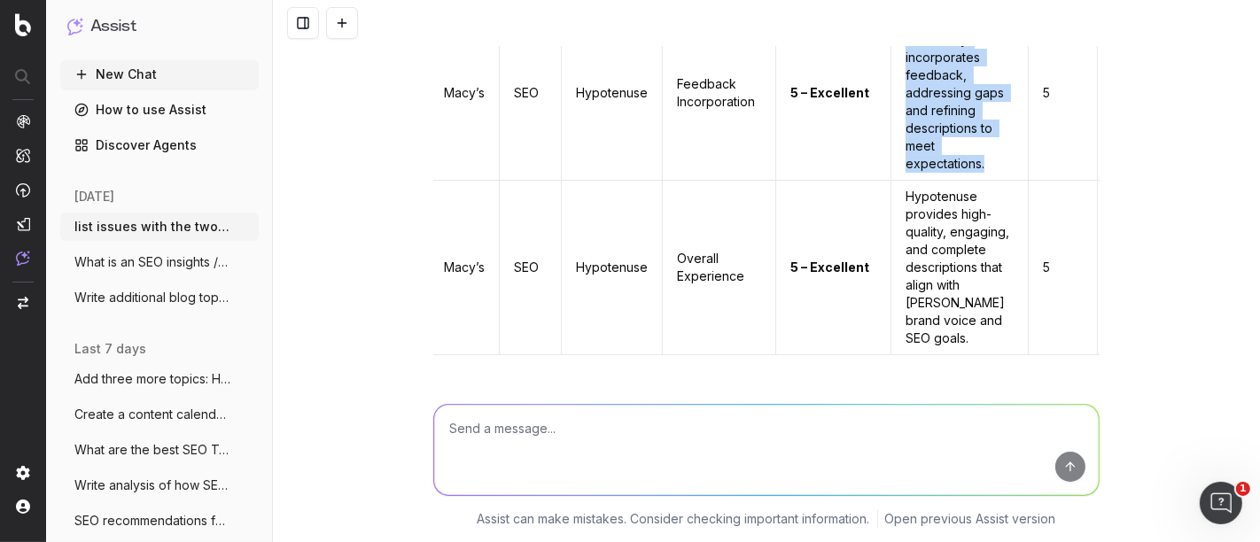
drag, startPoint x: 978, startPoint y: 333, endPoint x: 888, endPoint y: 178, distance: 179.1
click at [892, 178] on td "Hypotenuse effectively incorporates feedback, addressing gaps and refining desc…" at bounding box center [960, 93] width 137 height 175
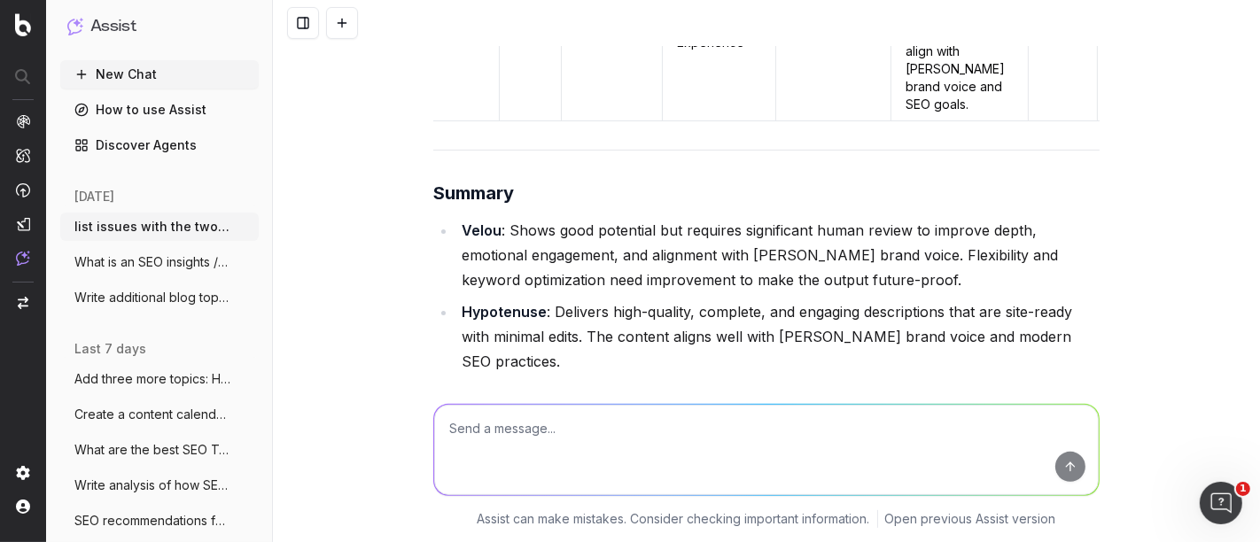
scroll to position [34326, 0]
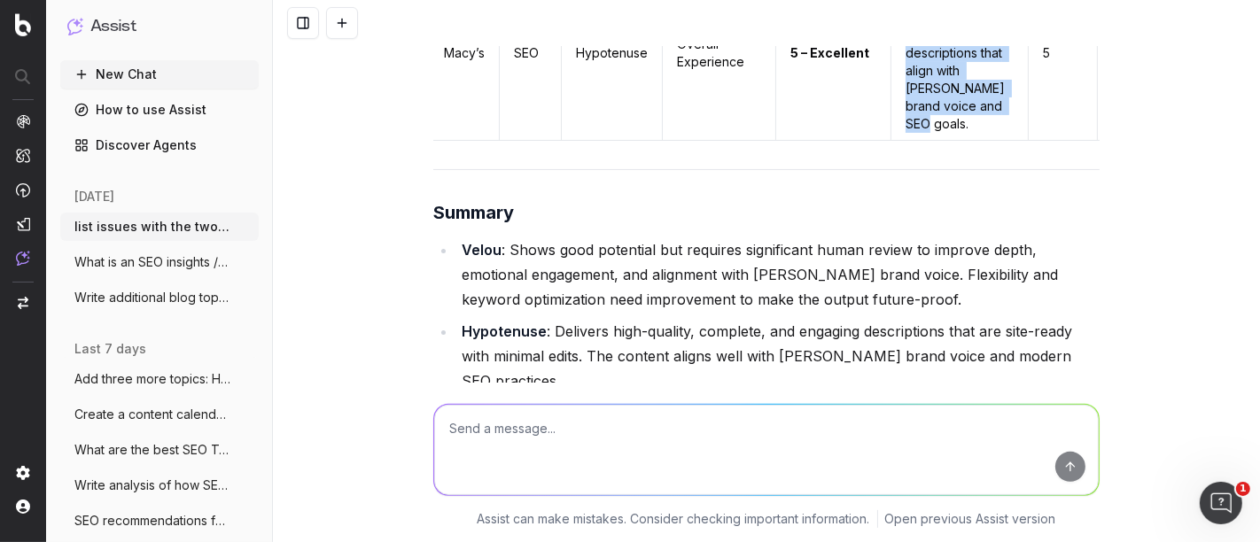
drag, startPoint x: 922, startPoint y: 317, endPoint x: 890, endPoint y: 150, distance: 170.5
click at [892, 141] on td "Hypotenuse provides high-quality, engaging, and complete descriptions that alig…" at bounding box center [960, 53] width 137 height 175
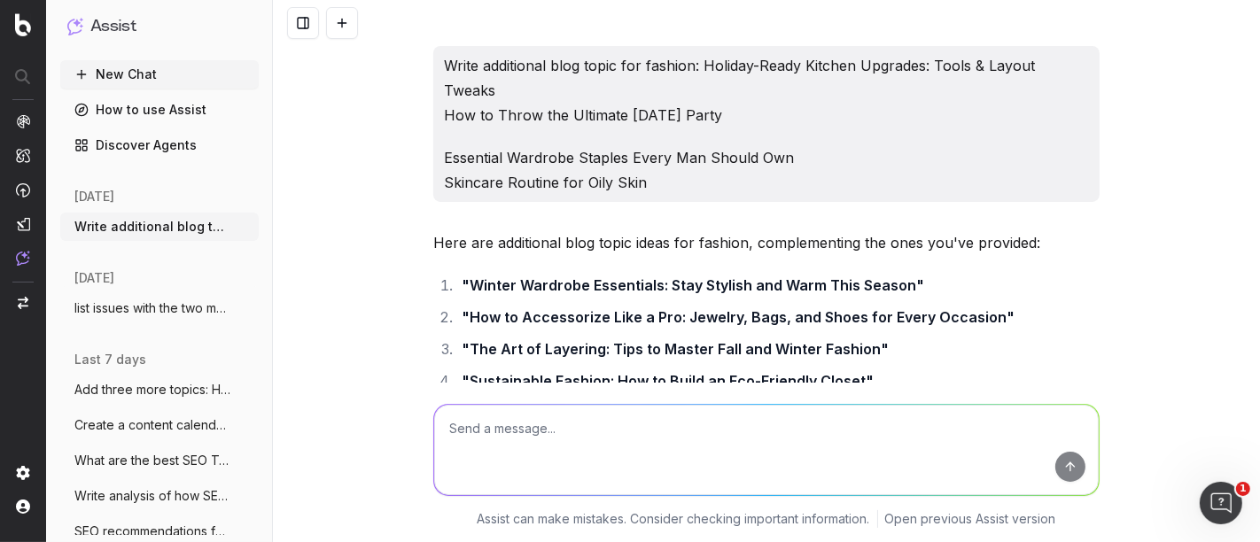
scroll to position [2568, 0]
